Goal: Find specific page/section: Find specific page/section

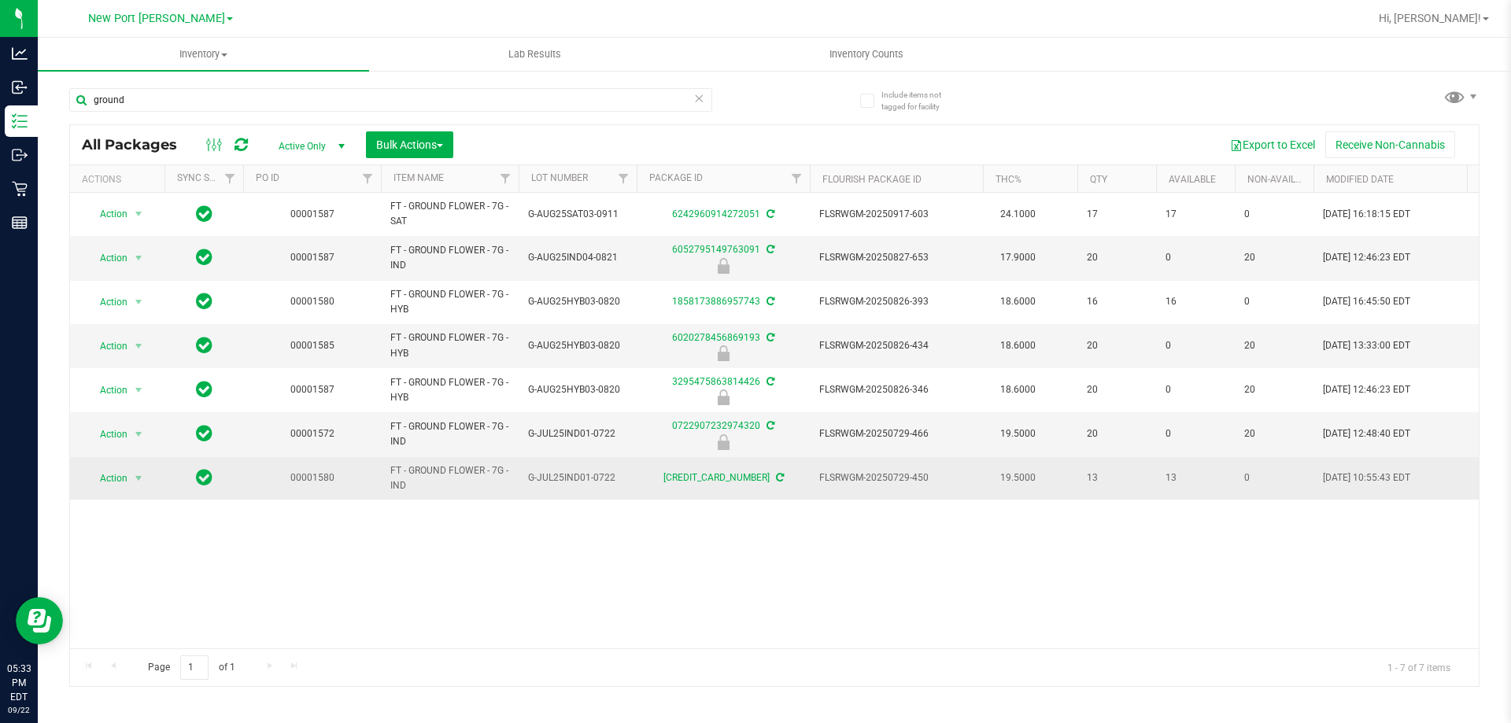
click at [288, 497] on td "00001580" at bounding box center [312, 478] width 138 height 43
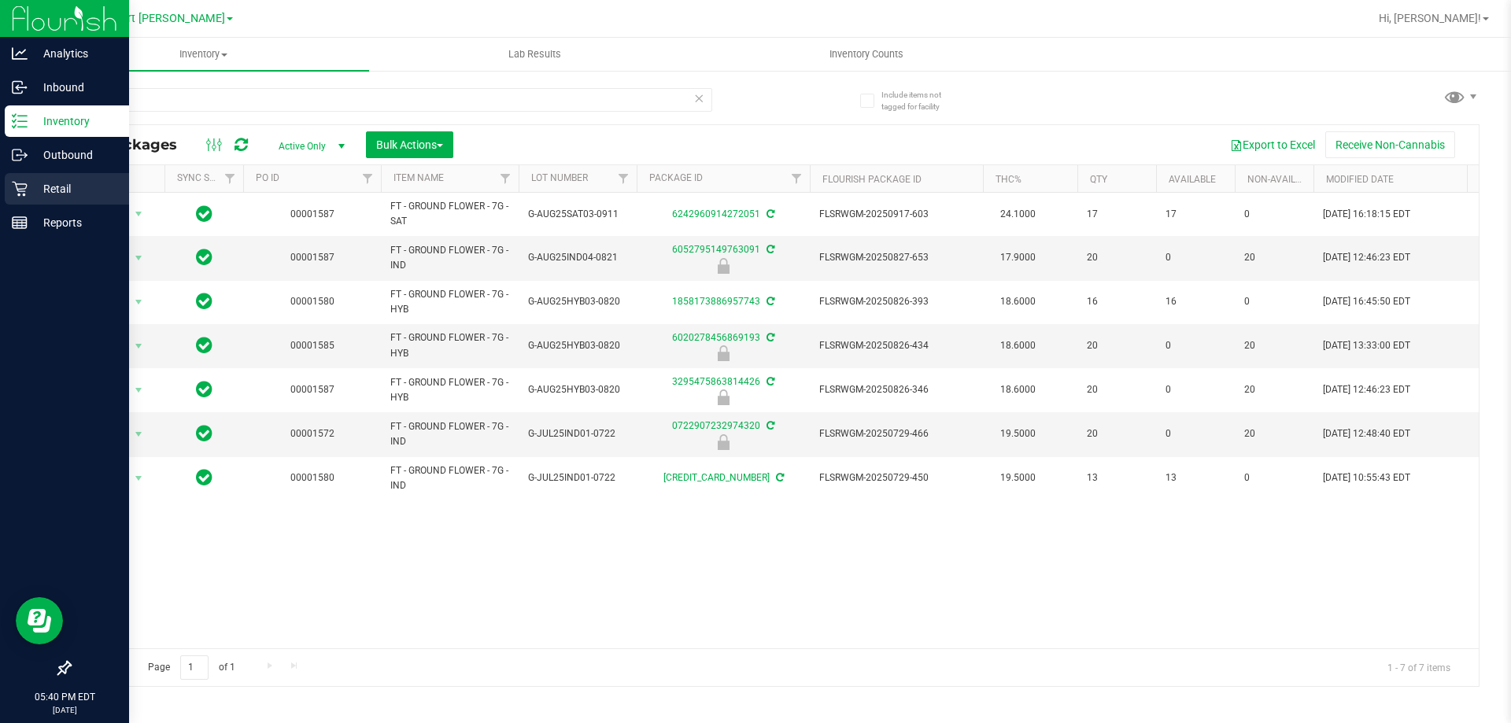
click at [29, 187] on p "Retail" at bounding box center [75, 188] width 94 height 19
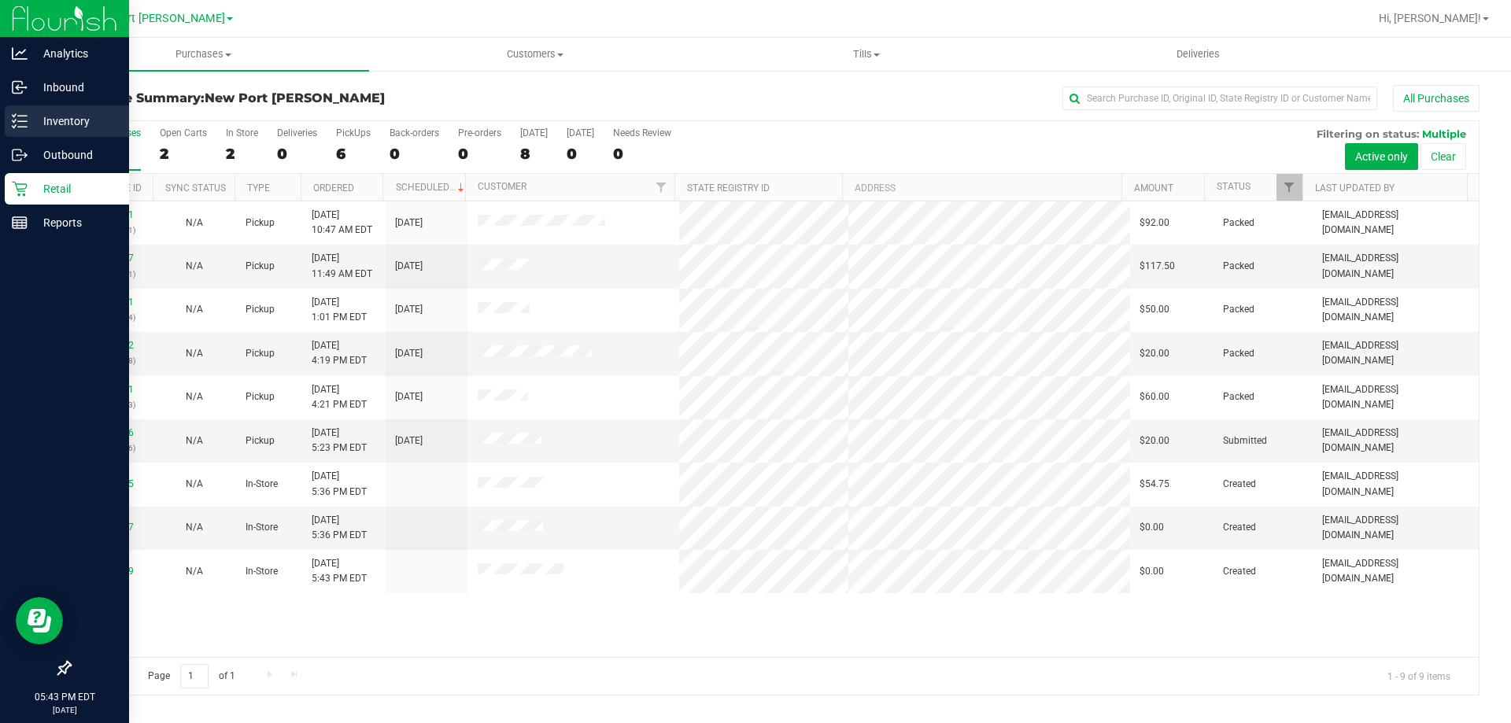
click at [32, 128] on p "Inventory" at bounding box center [75, 121] width 94 height 19
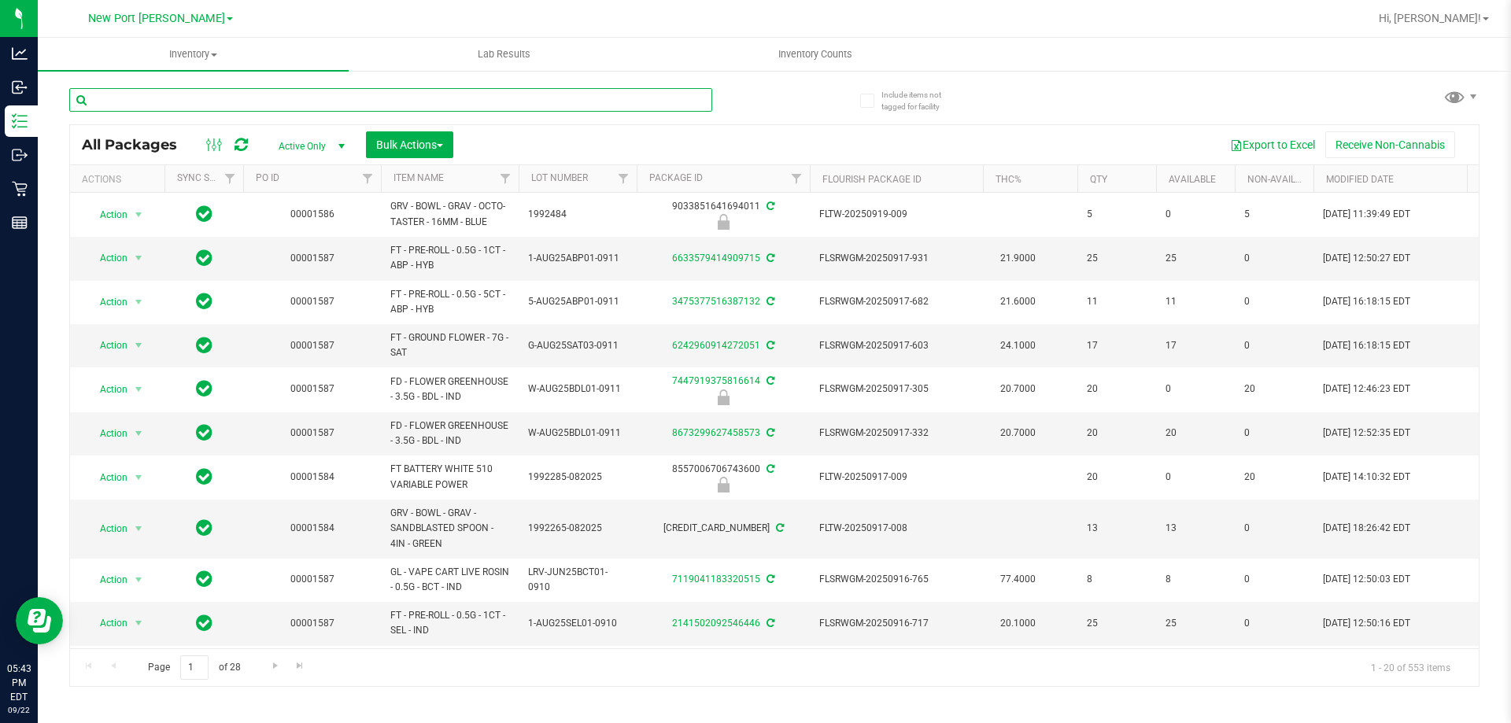
click at [202, 100] on input "text" at bounding box center [390, 100] width 643 height 24
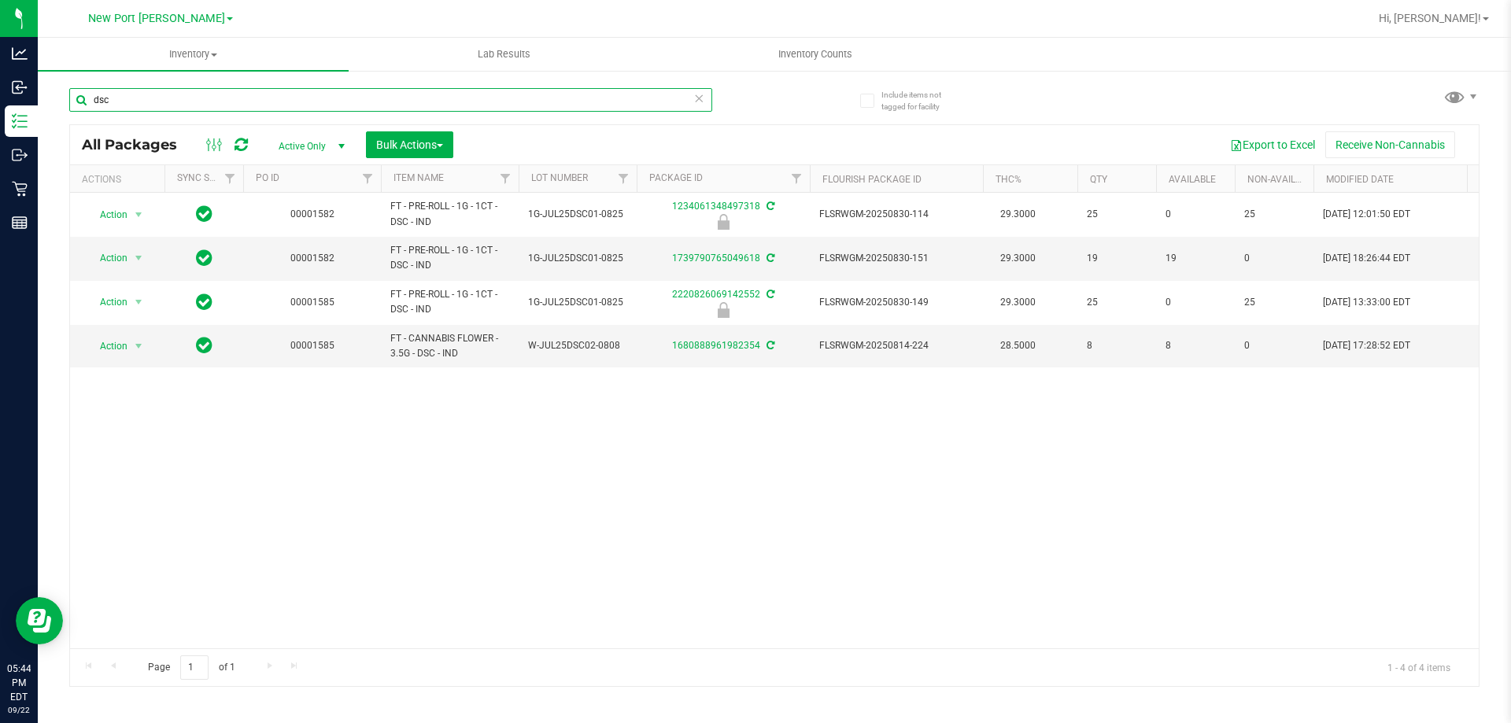
drag, startPoint x: 161, startPoint y: 102, endPoint x: 390, endPoint y: 109, distance: 229.1
click at [9, 102] on div "Analytics Inbound Inventory Outbound Retail Reports 05:44 PM EDT [DATE] 09/22 […" at bounding box center [755, 361] width 1511 height 723
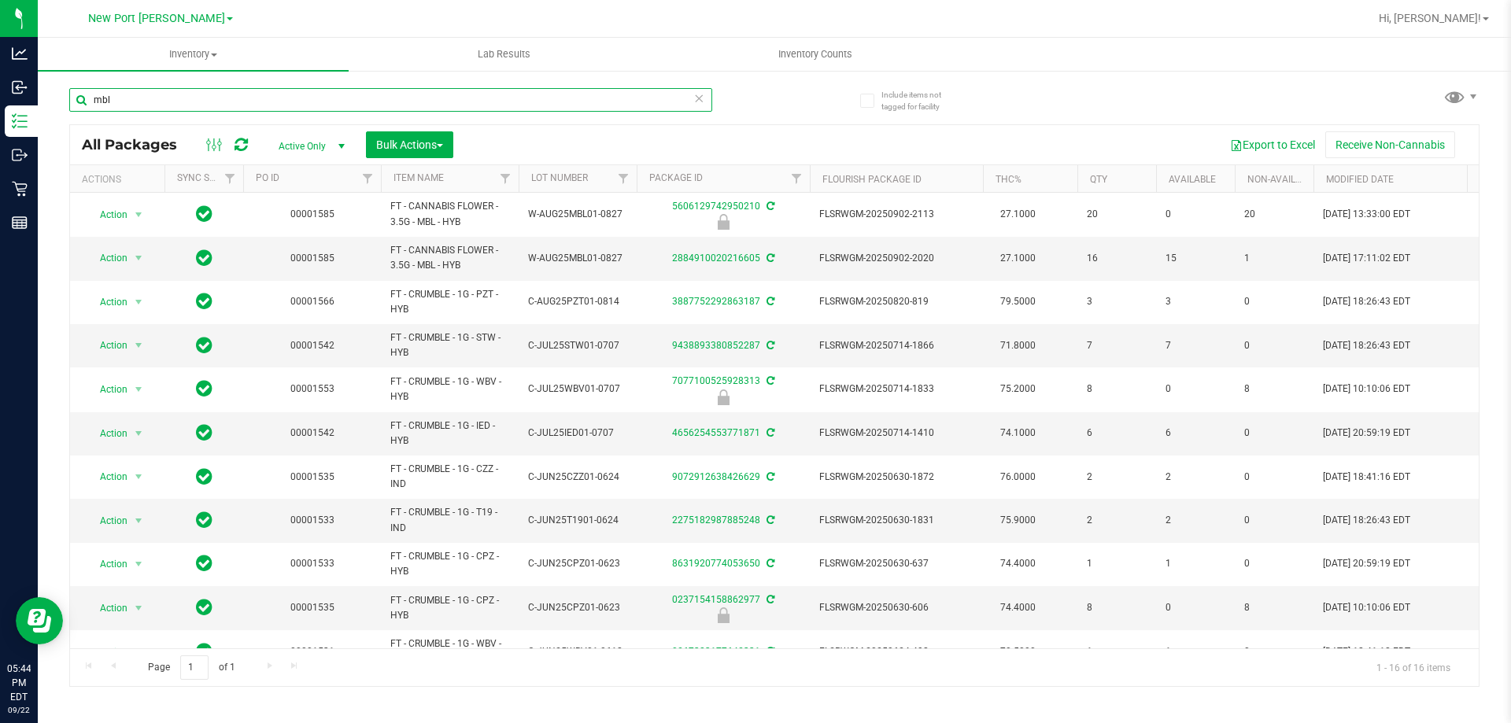
type input "mbl"
